Goal: Transaction & Acquisition: Subscribe to service/newsletter

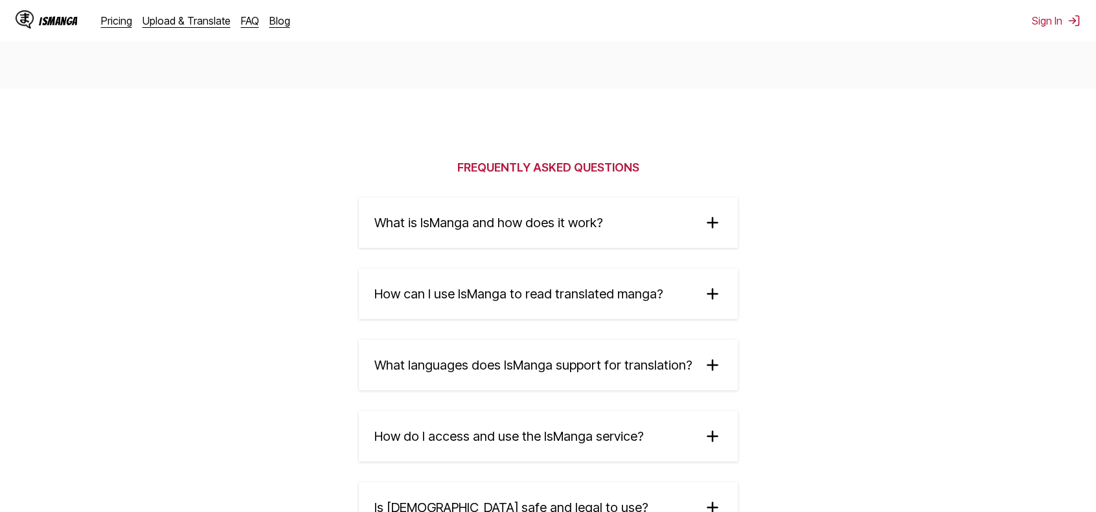
scroll to position [2007, 0]
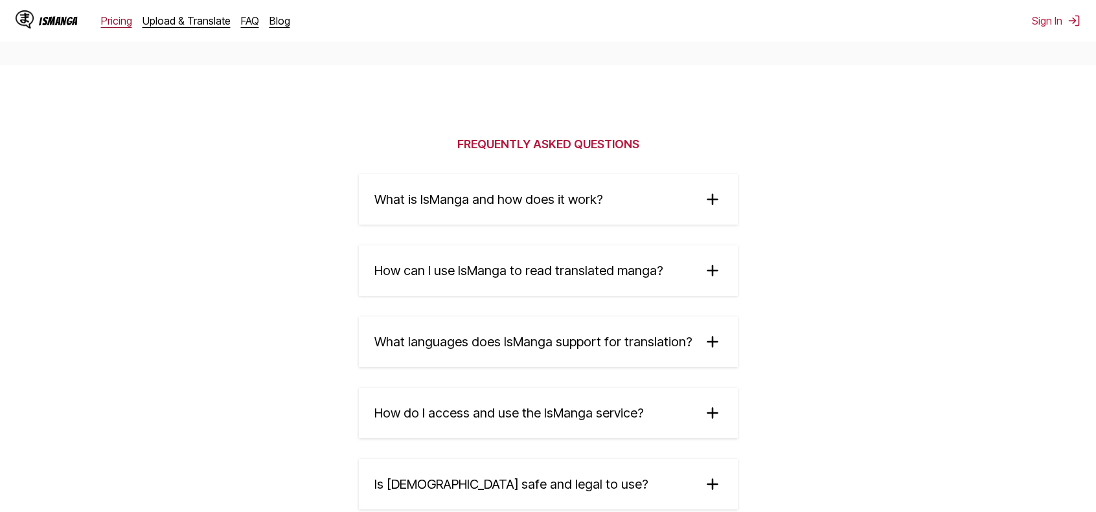
click at [119, 23] on link "Pricing" at bounding box center [116, 20] width 31 height 13
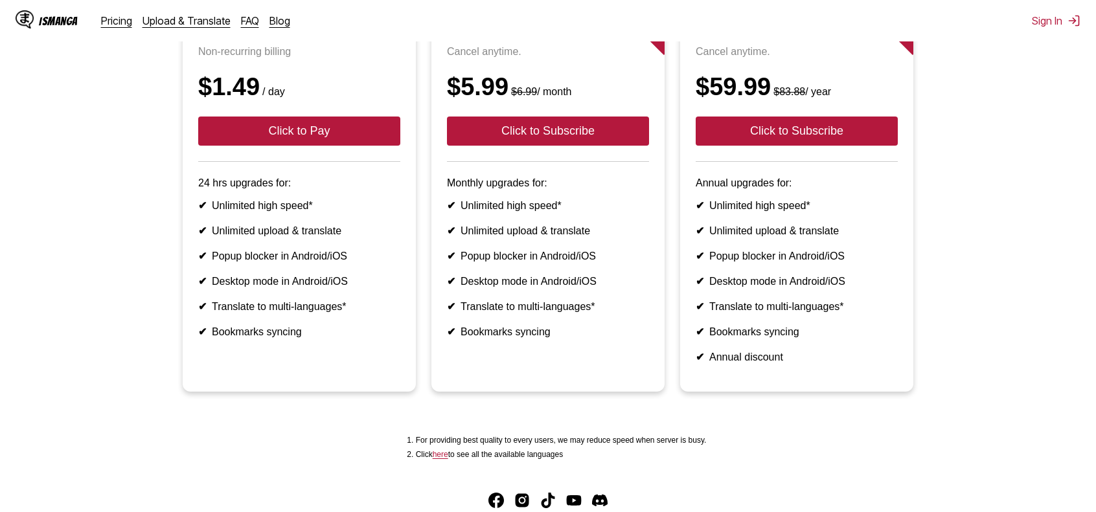
scroll to position [194, 0]
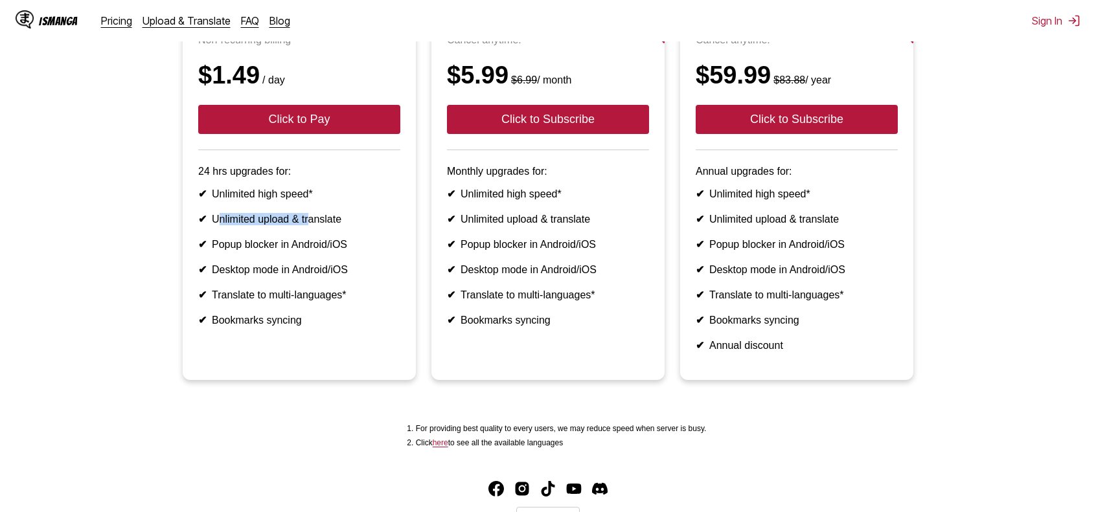
drag, startPoint x: 215, startPoint y: 242, endPoint x: 310, endPoint y: 242, distance: 95.2
click at [310, 225] on li "✔ Unlimited upload & translate" at bounding box center [299, 219] width 202 height 12
click at [359, 225] on li "✔ Unlimited upload & translate" at bounding box center [299, 219] width 202 height 12
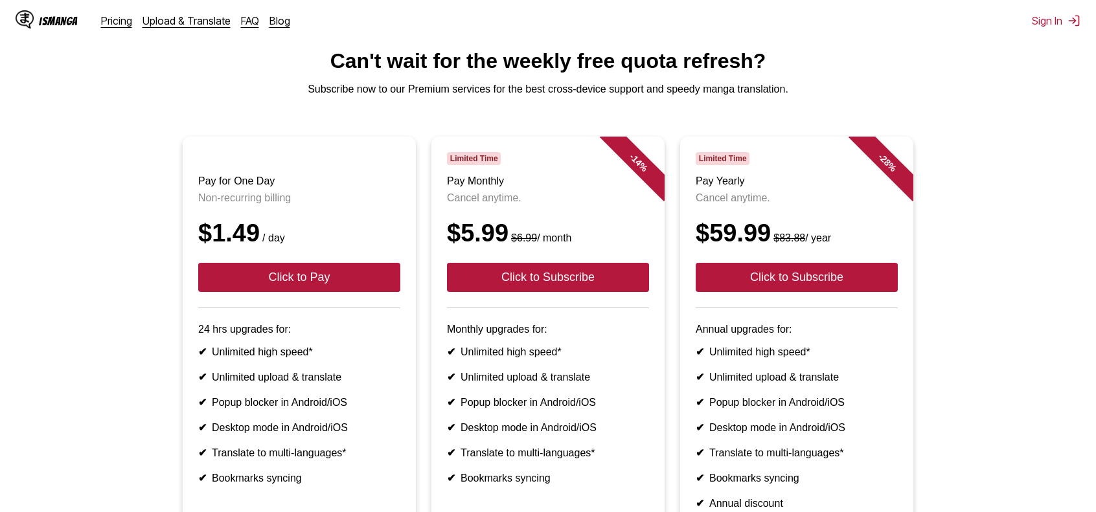
scroll to position [0, 0]
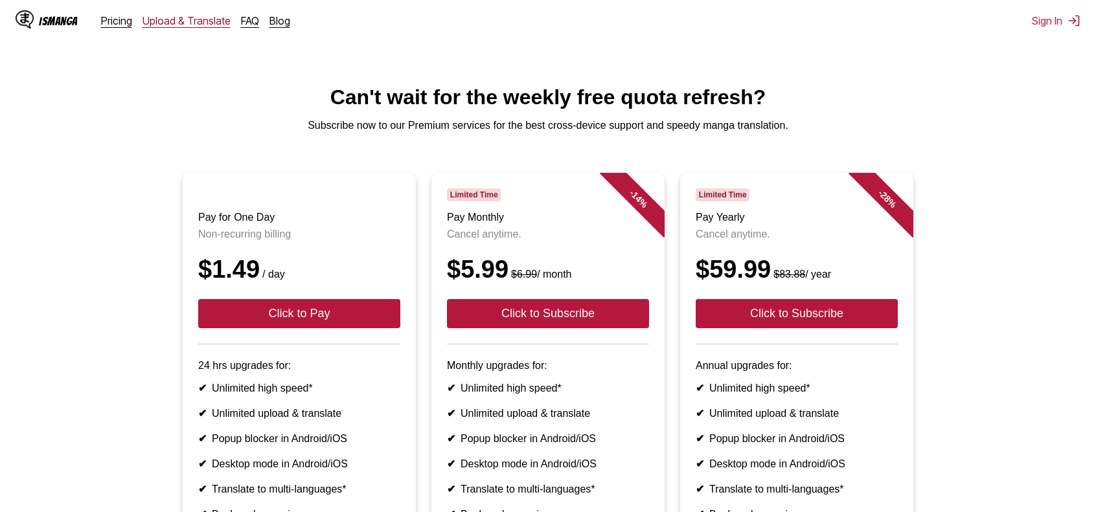
click at [167, 20] on link "Upload & Translate" at bounding box center [186, 20] width 88 height 13
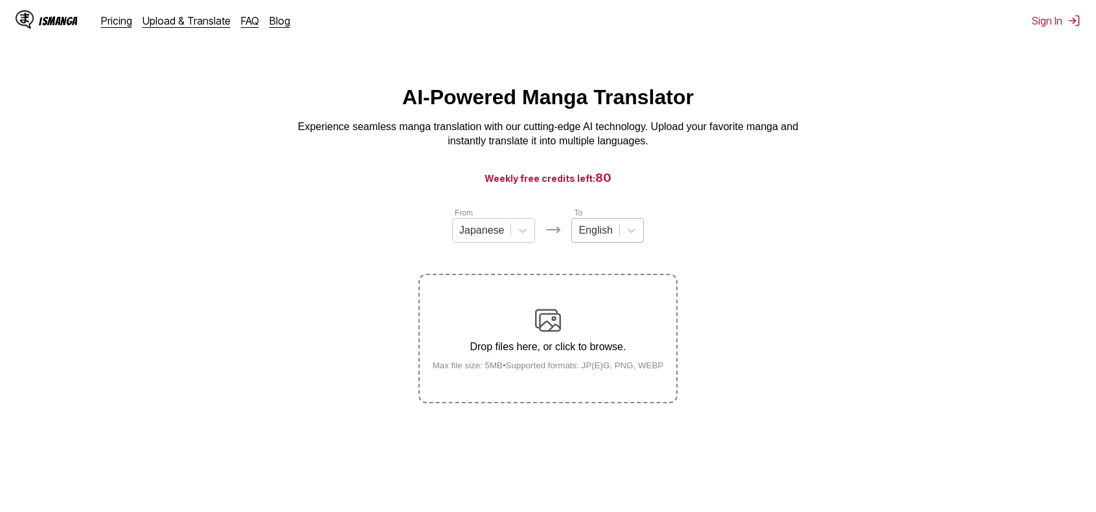
click at [594, 232] on div at bounding box center [595, 230] width 34 height 14
click at [702, 198] on main "AI-Powered Manga Translator Experience seamless manga translation with our cutt…" at bounding box center [548, 315] width 1096 height 461
